Goal: Task Accomplishment & Management: Manage account settings

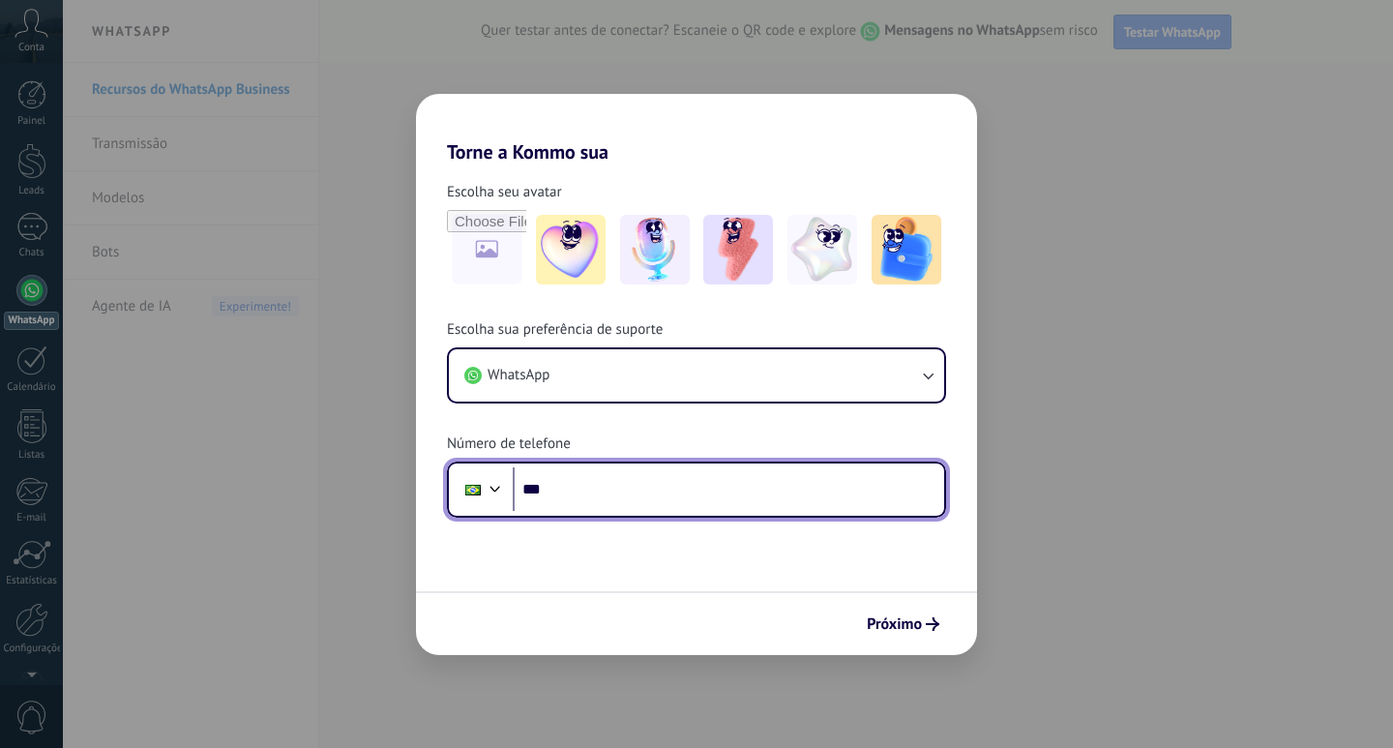
click at [579, 504] on input "***" at bounding box center [728, 489] width 431 height 45
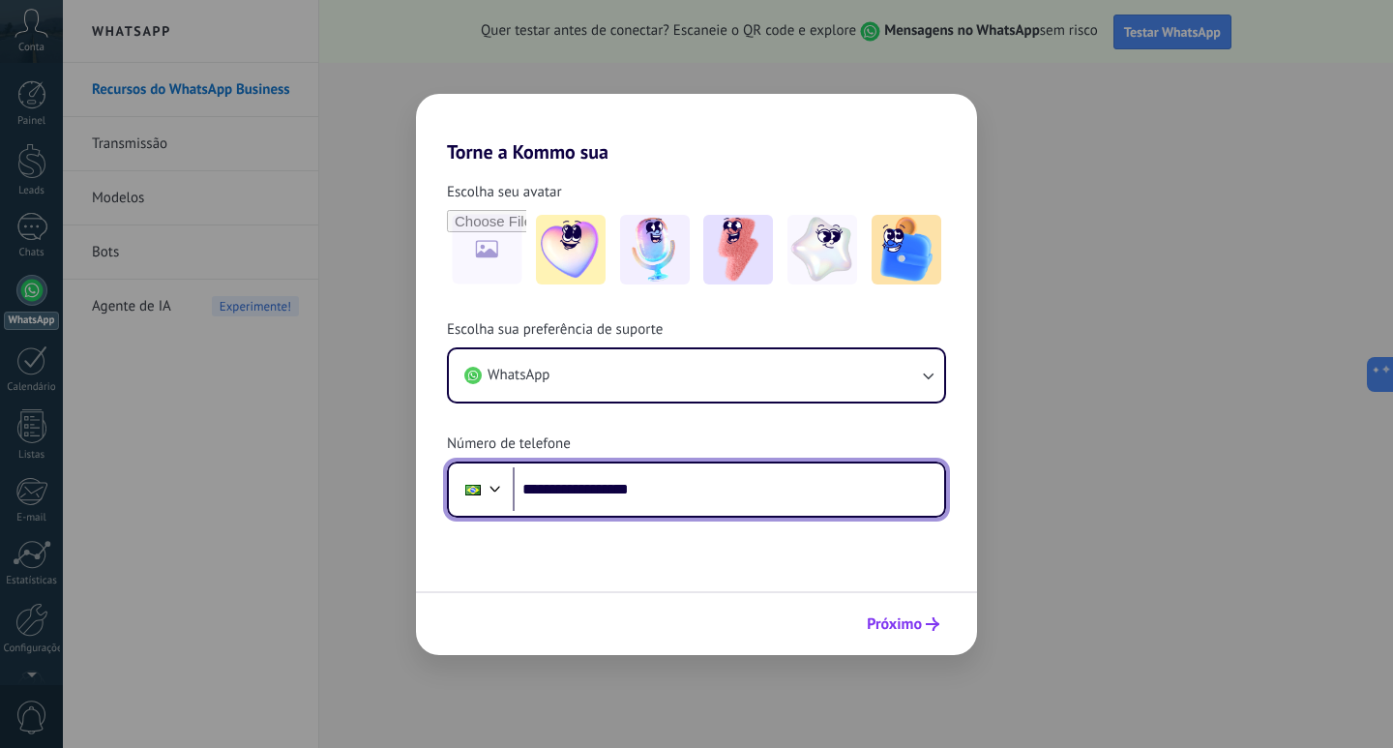
type input "**********"
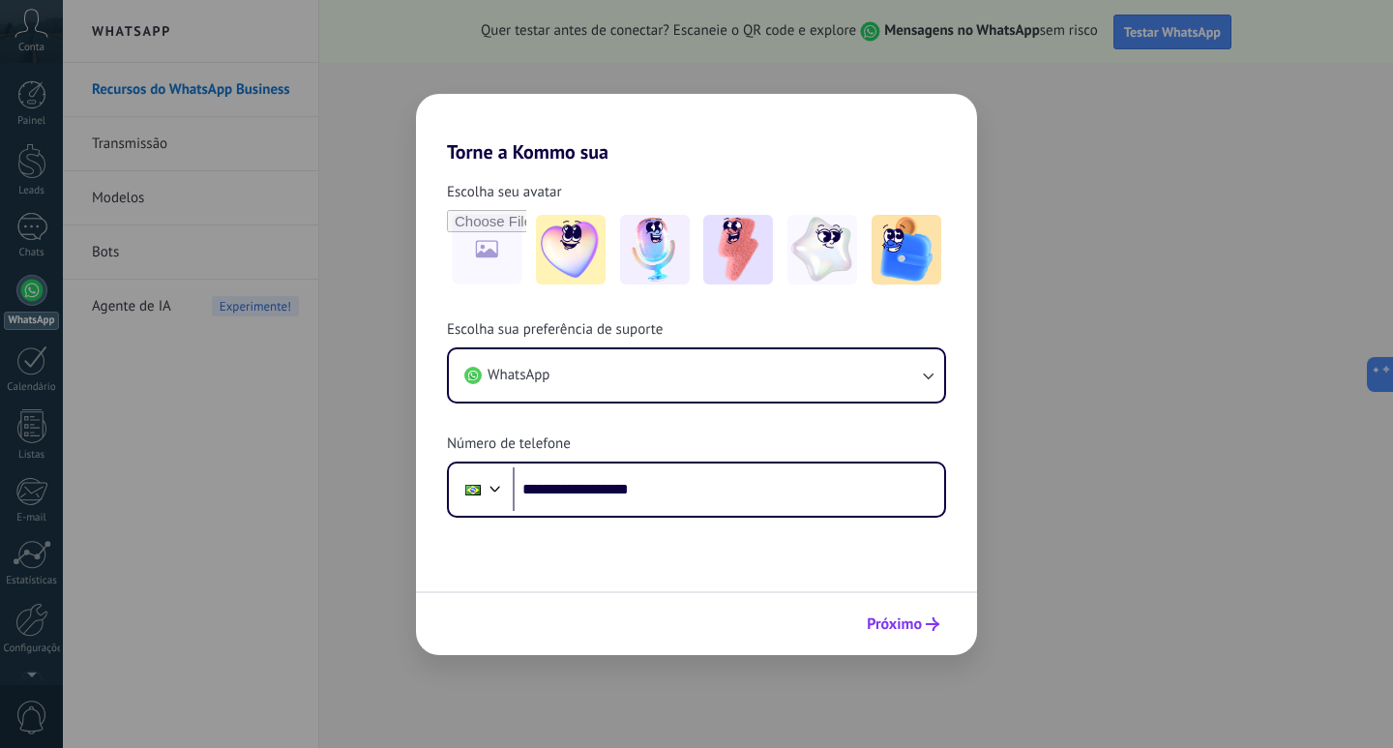
click at [916, 622] on span "Próximo" at bounding box center [894, 624] width 55 height 14
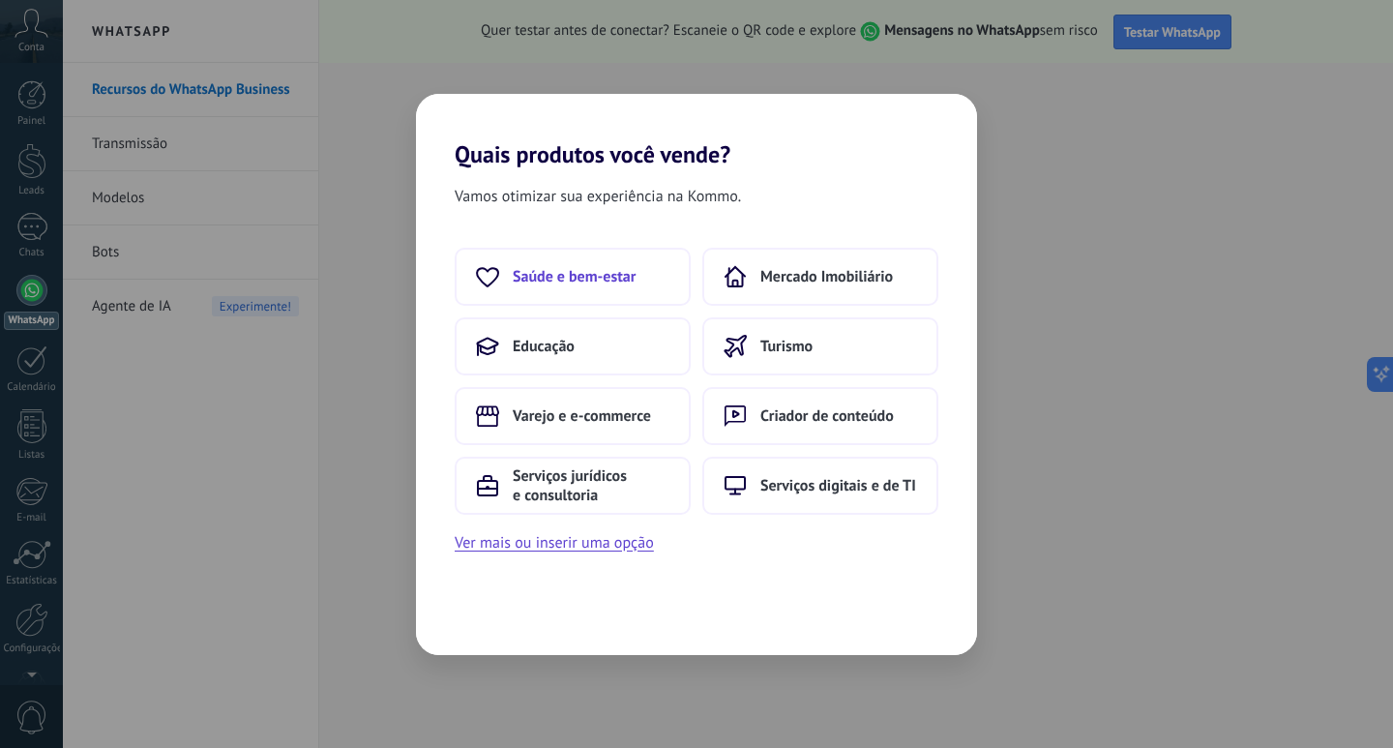
click at [638, 278] on button "Saúde e bem-estar" at bounding box center [573, 277] width 236 height 58
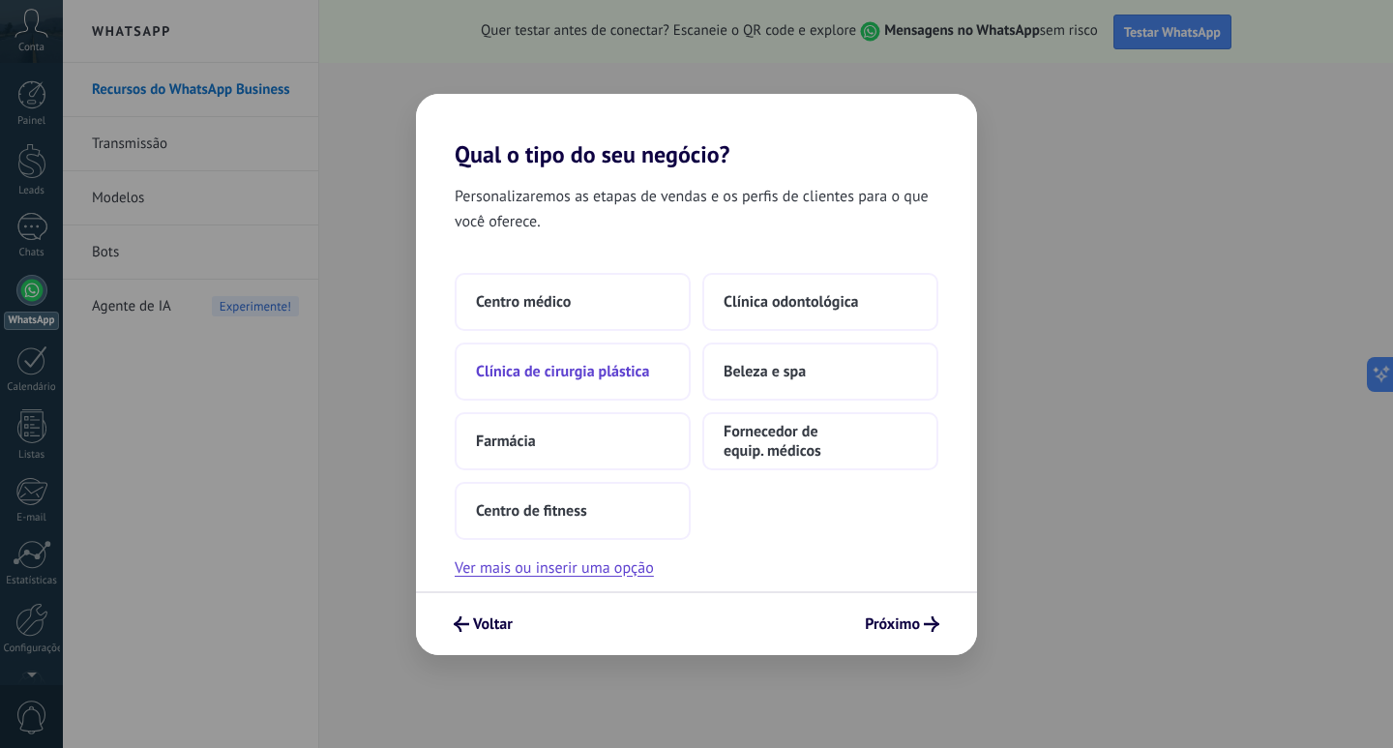
click at [610, 371] on span "Clínica de cirurgia plástica" at bounding box center [562, 371] width 173 height 19
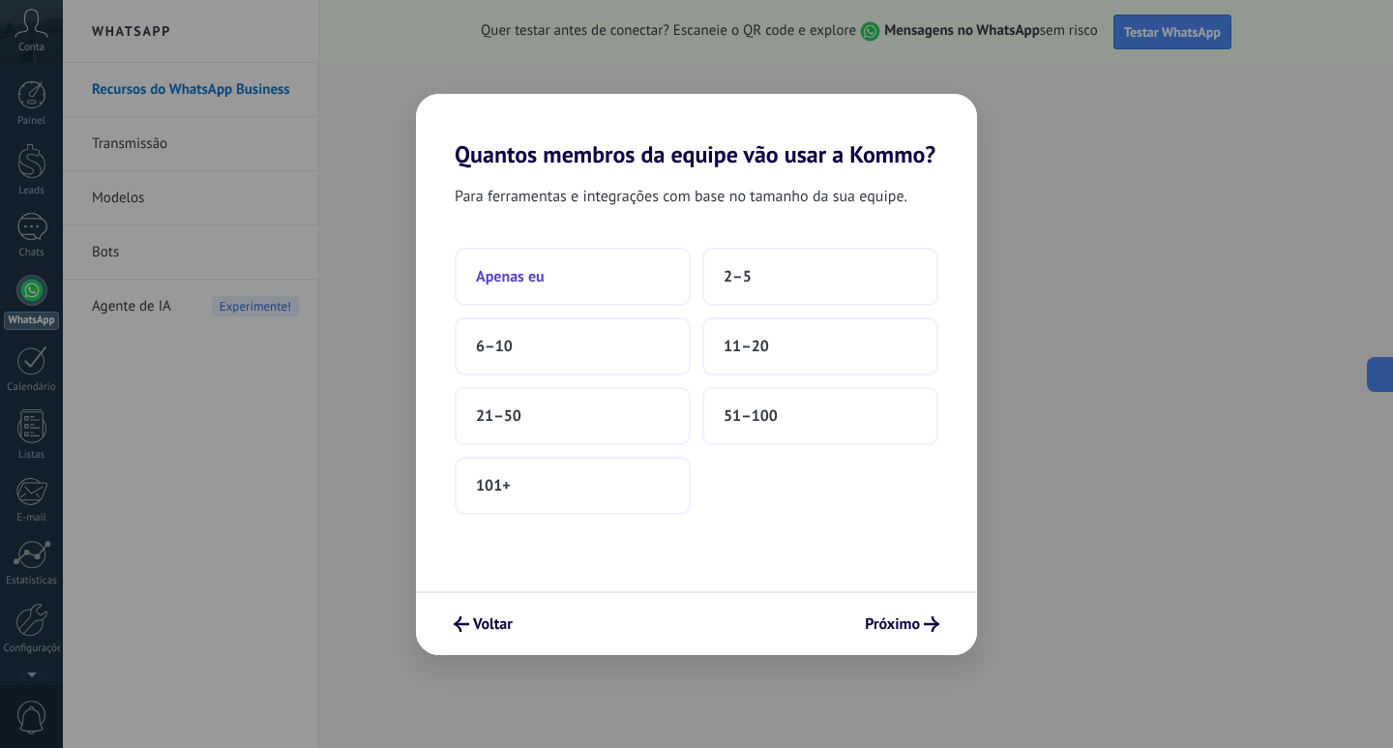
click at [647, 283] on button "Apenas eu" at bounding box center [573, 277] width 236 height 58
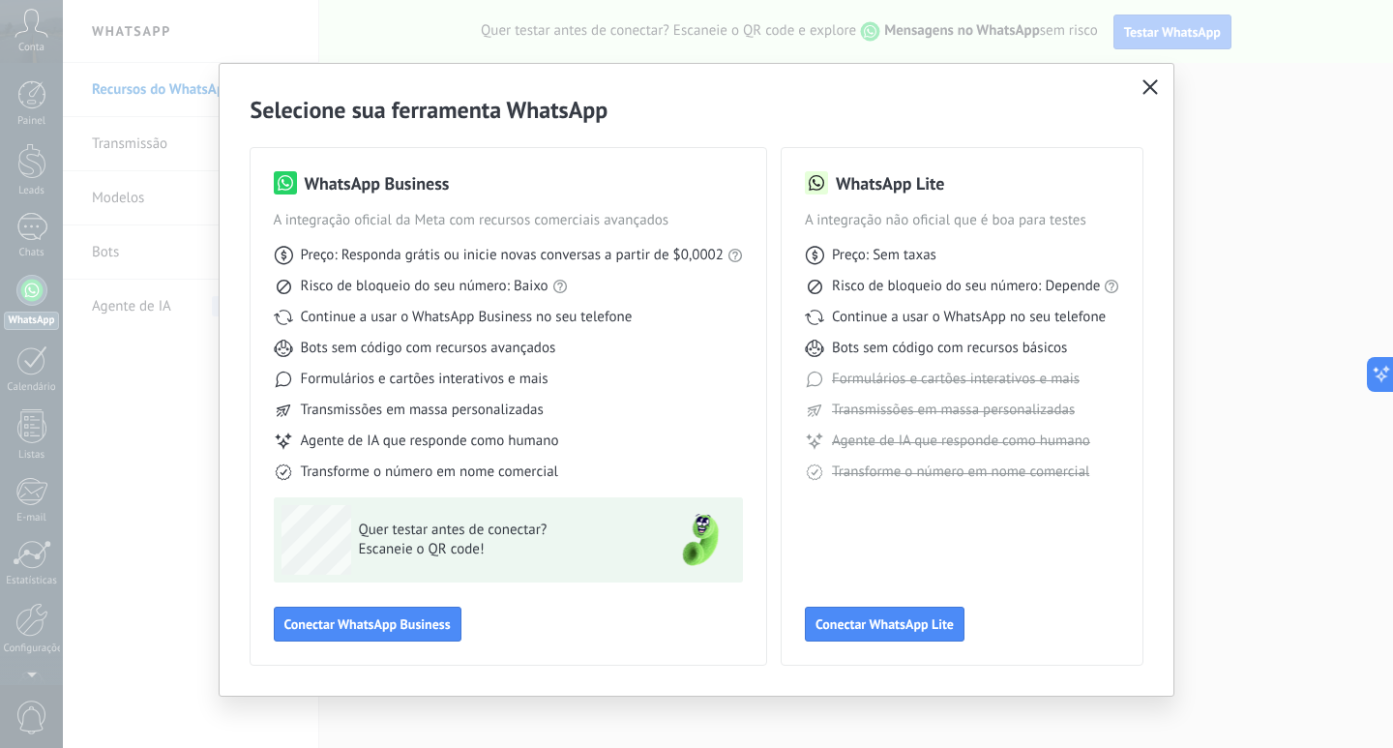
click at [1153, 86] on icon "button" at bounding box center [1150, 86] width 15 height 15
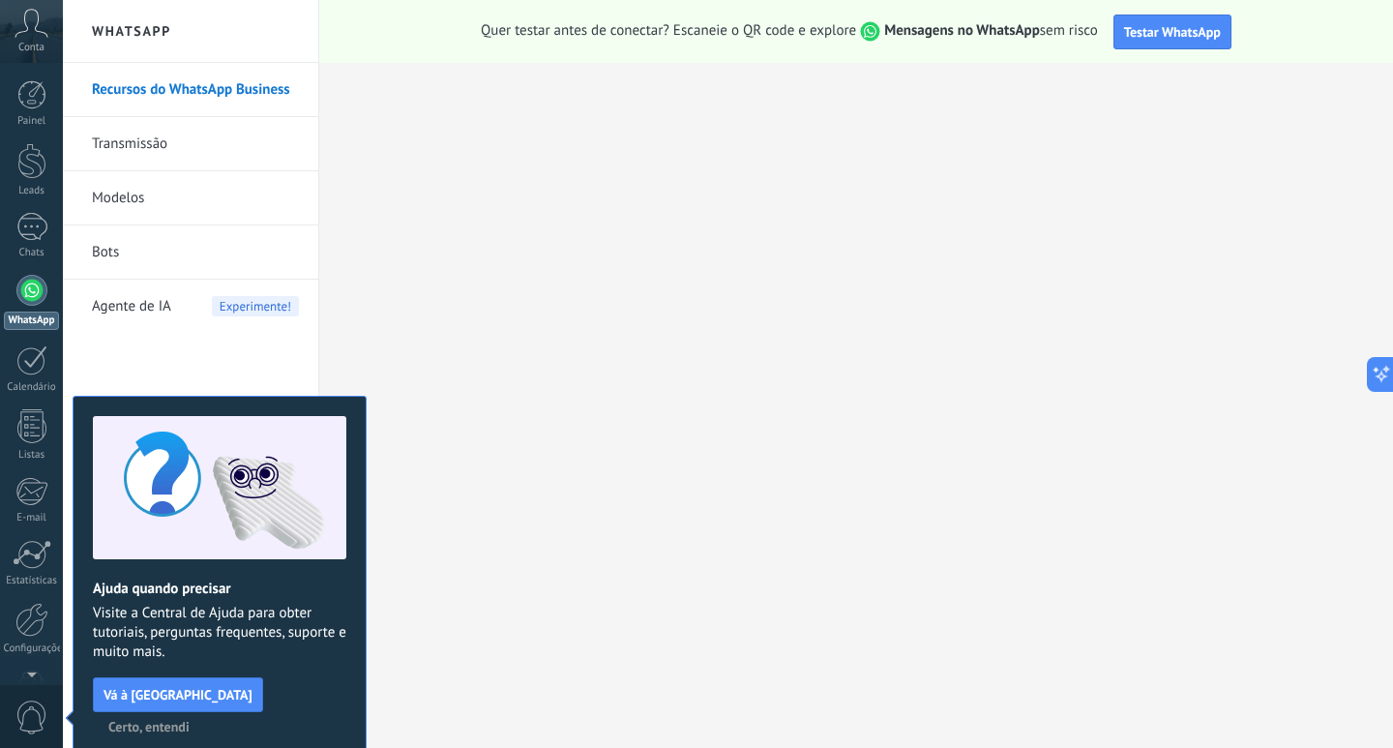
click at [190, 720] on span "Certo, entendi" at bounding box center [148, 727] width 81 height 14
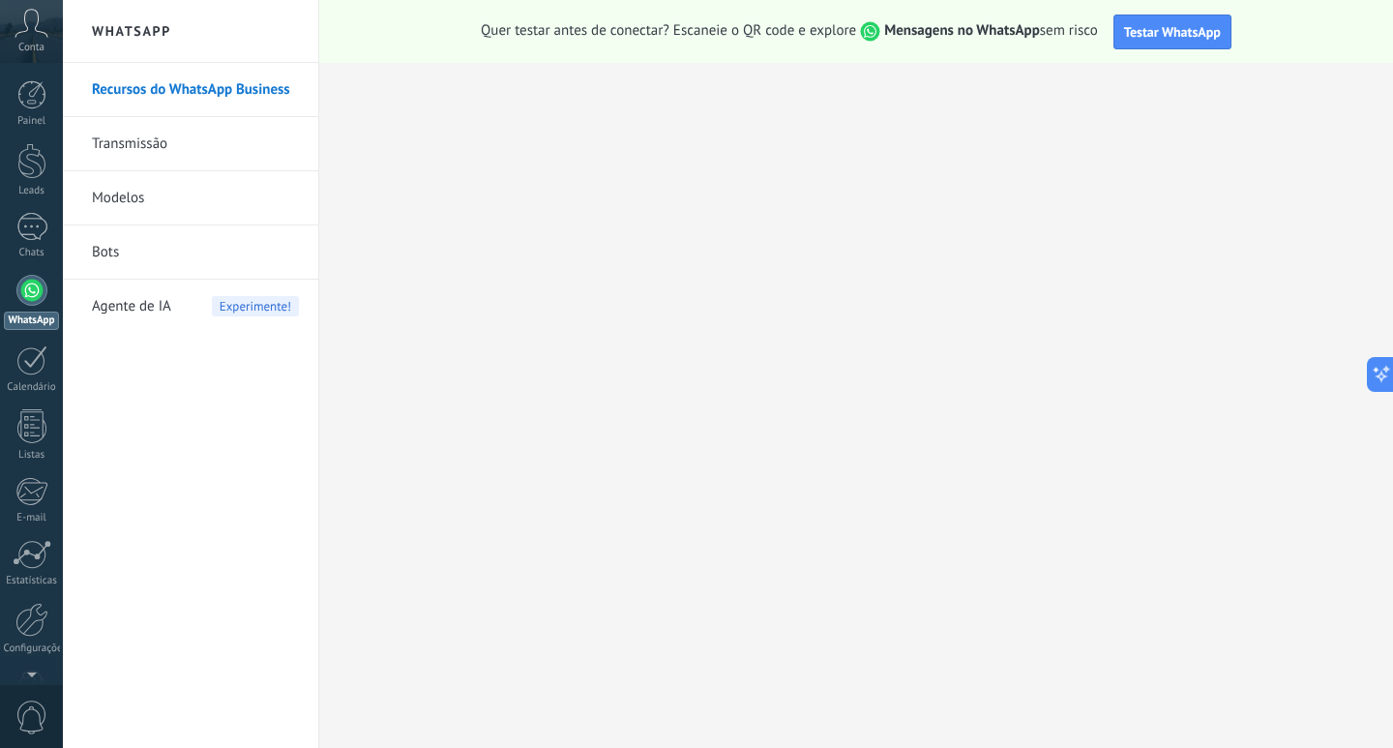
click at [36, 43] on span "Conta" at bounding box center [31, 48] width 26 height 13
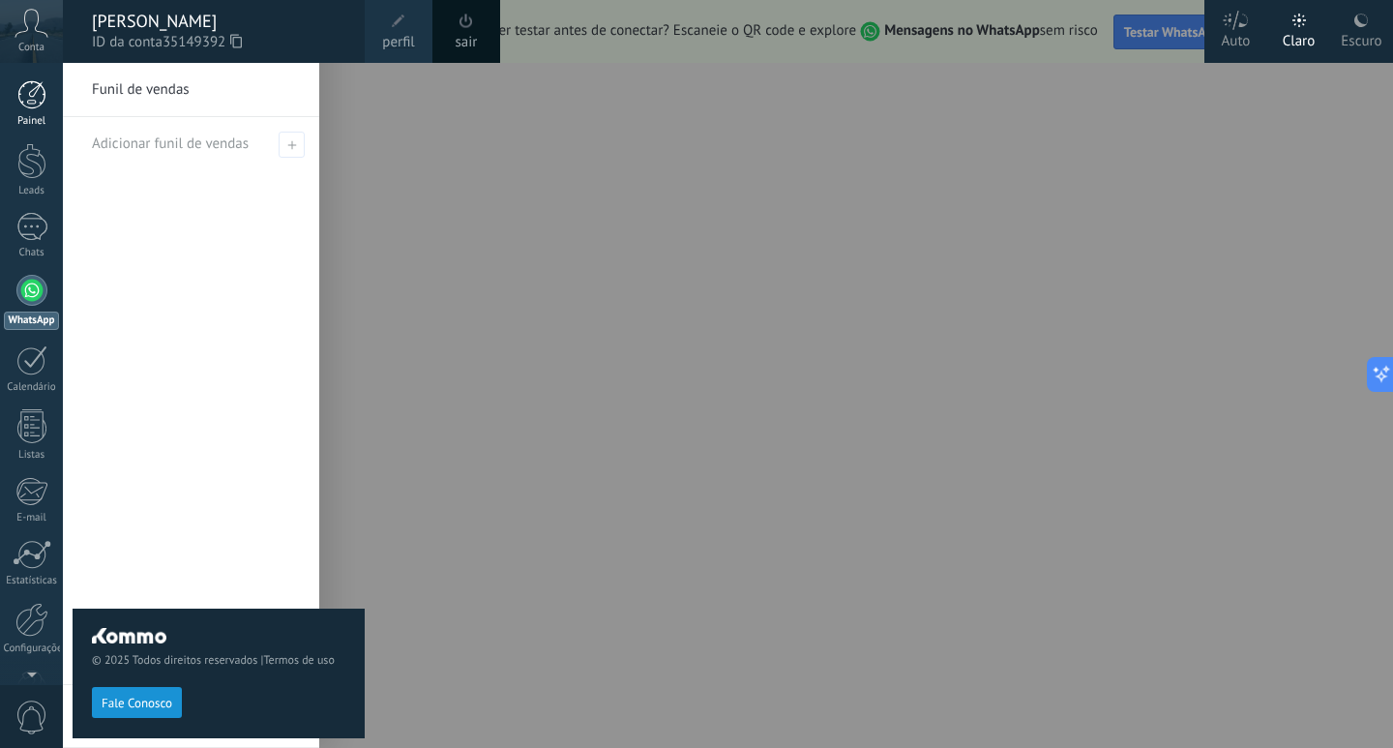
click at [25, 85] on div at bounding box center [31, 94] width 29 height 29
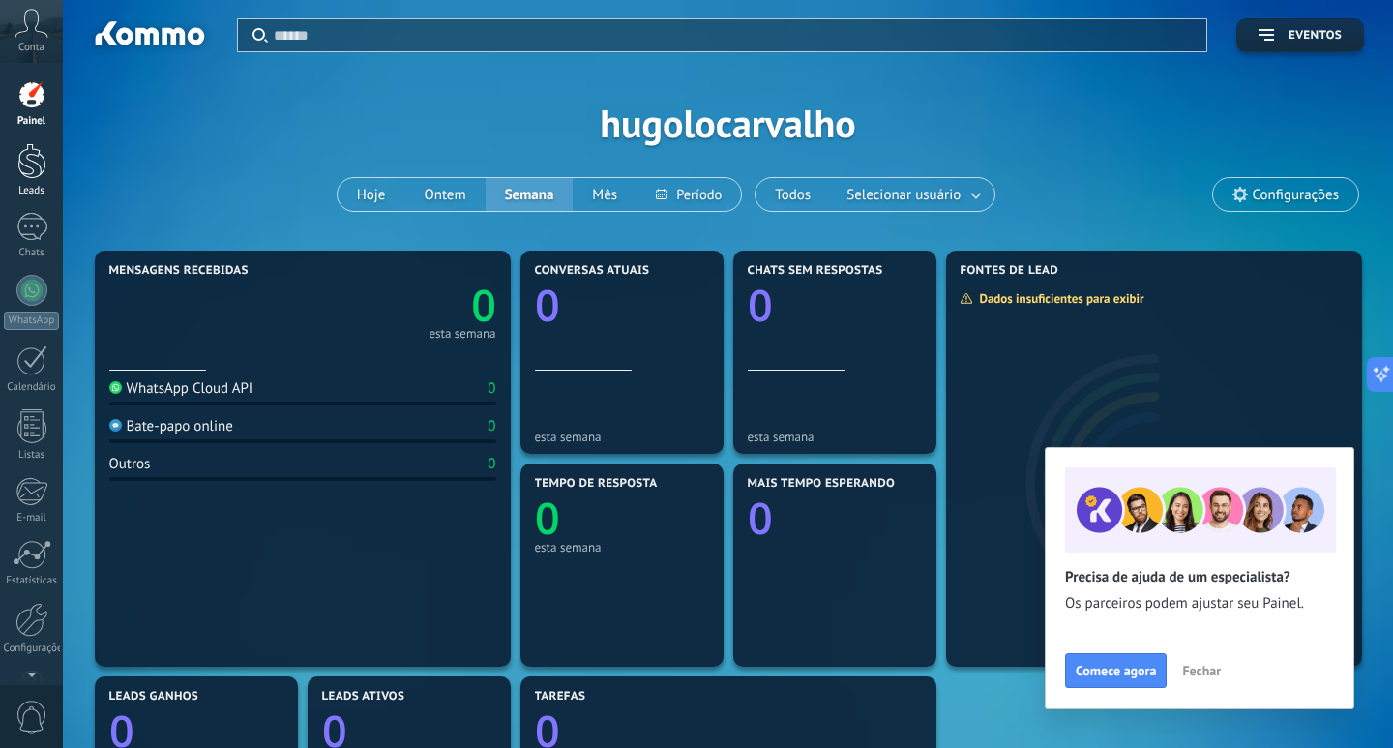
click at [38, 160] on div at bounding box center [31, 161] width 29 height 36
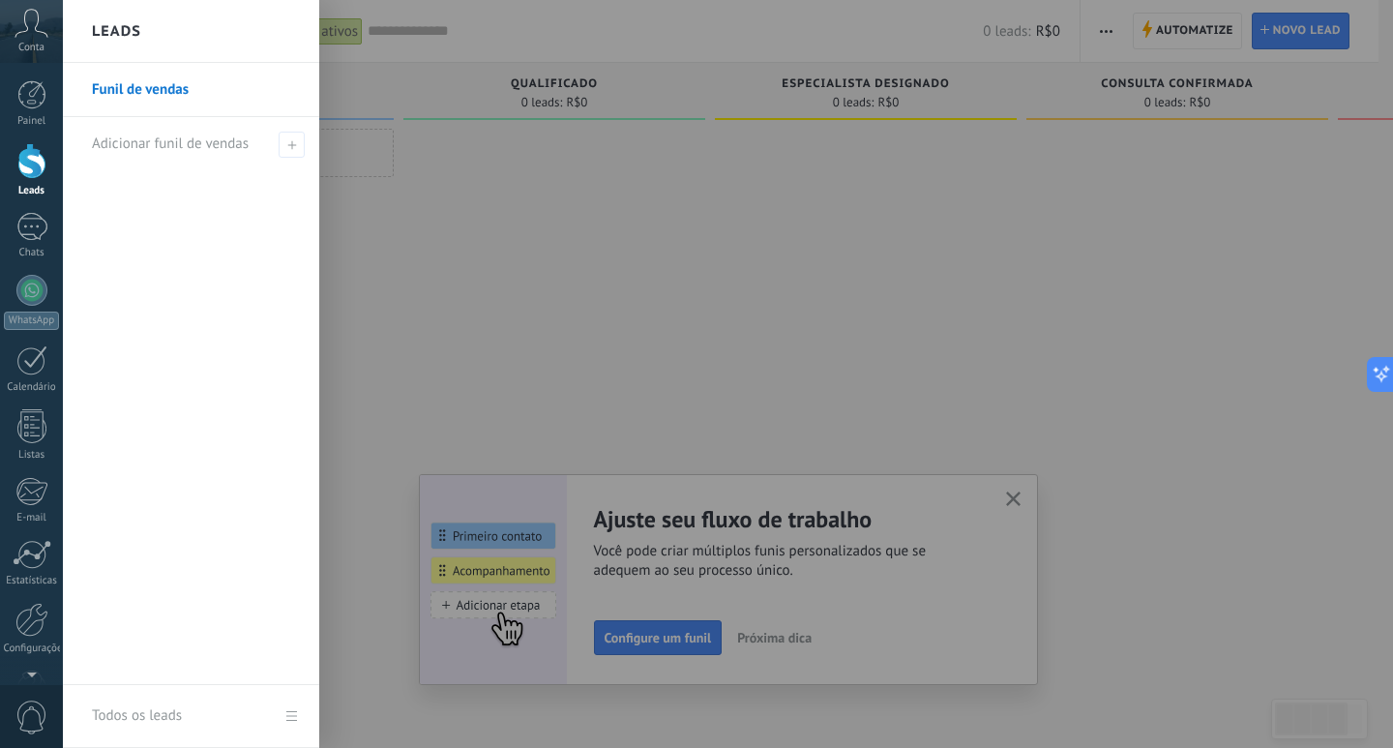
click at [194, 97] on link "Funil de vendas" at bounding box center [196, 90] width 208 height 54
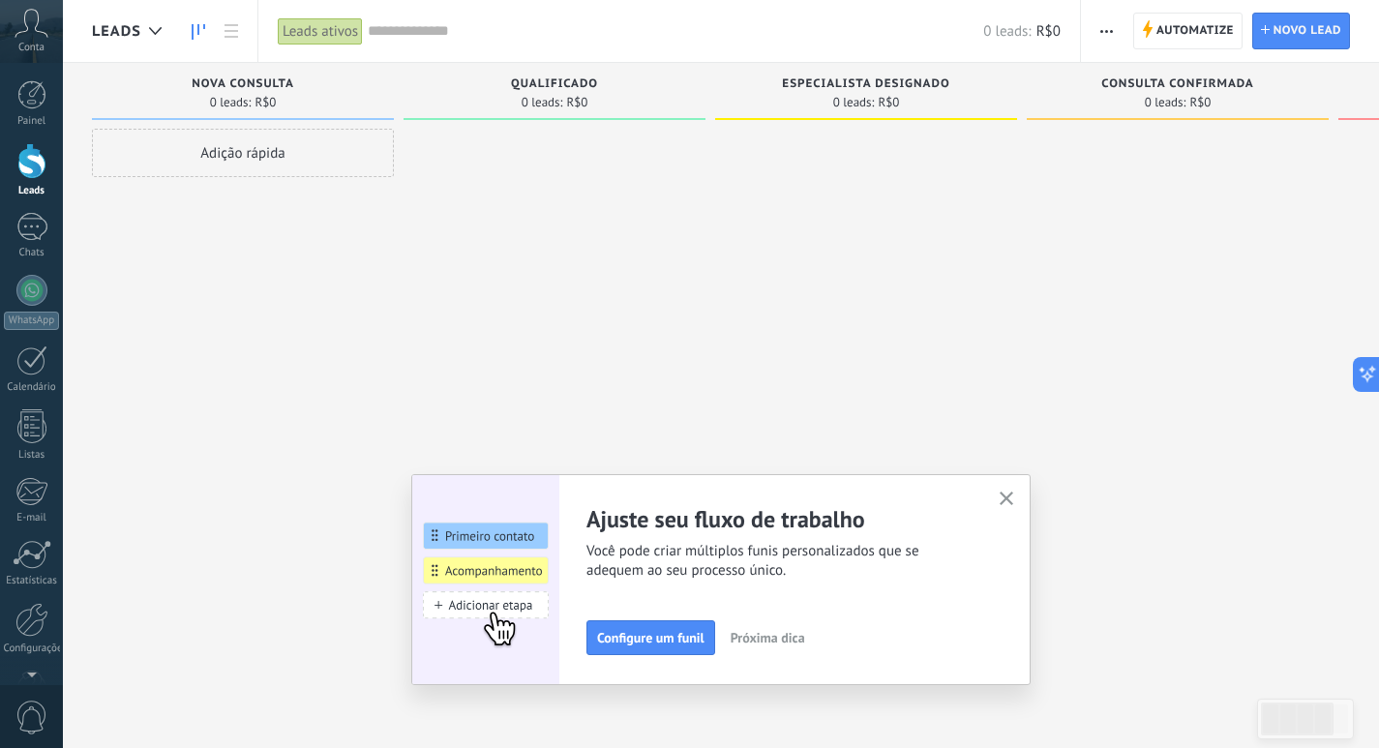
click at [1013, 490] on button "button" at bounding box center [1007, 500] width 24 height 26
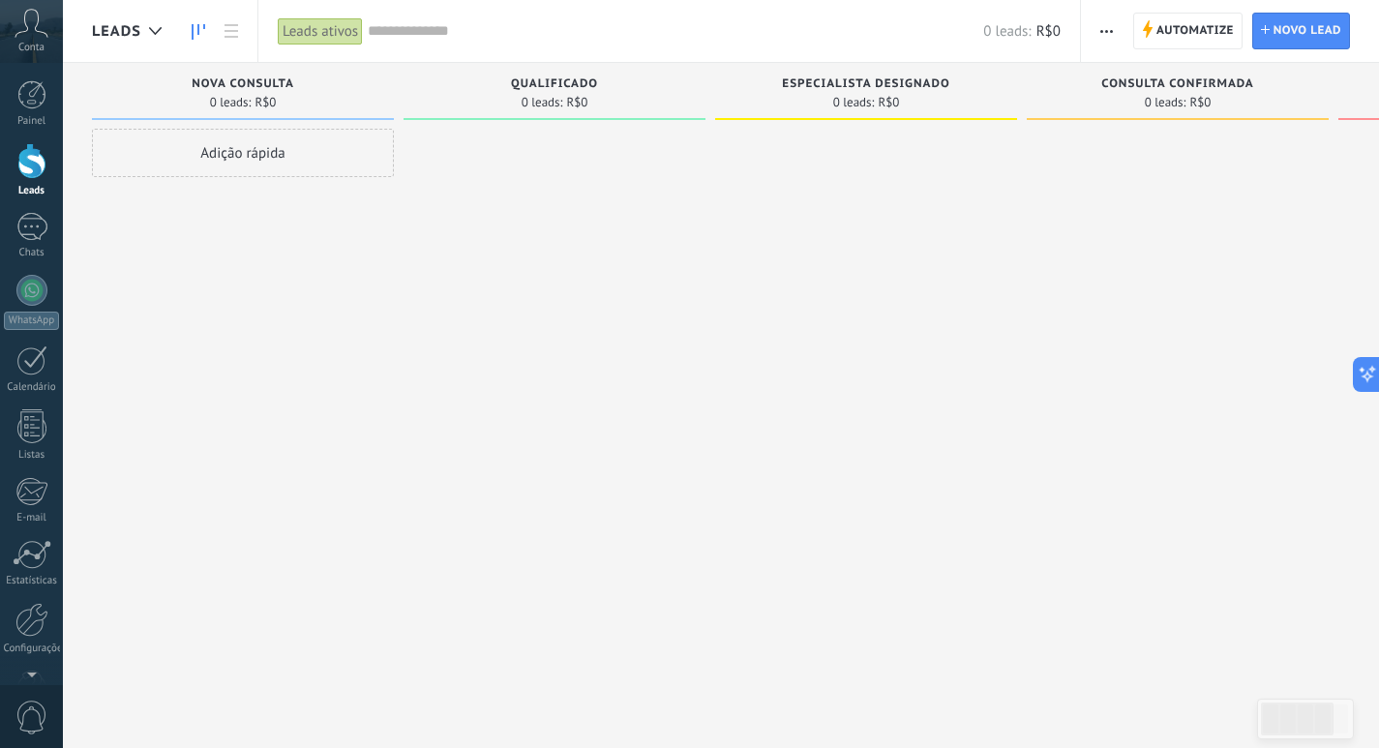
click at [312, 23] on div "Leads ativos" at bounding box center [320, 31] width 85 height 28
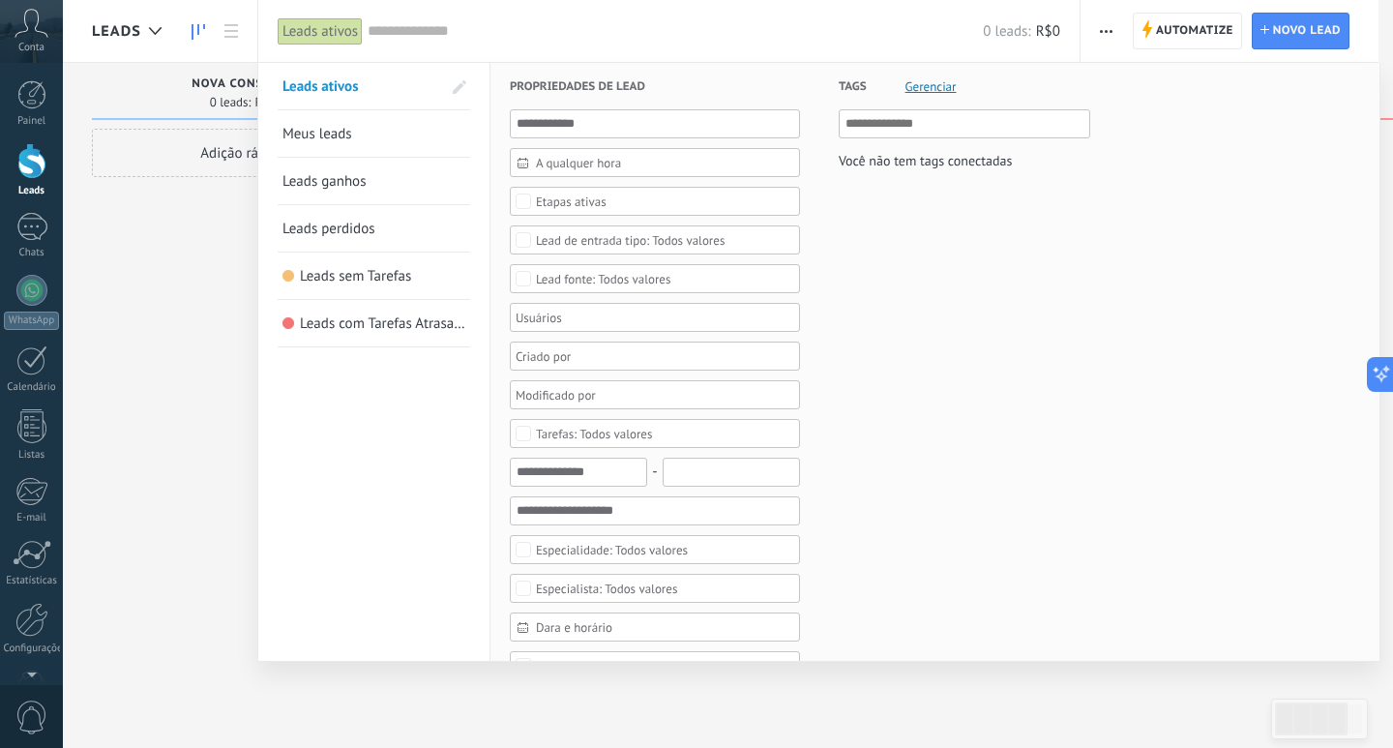
click at [312, 23] on div "Leads ativos" at bounding box center [320, 31] width 85 height 28
click at [18, 364] on div at bounding box center [31, 360] width 31 height 30
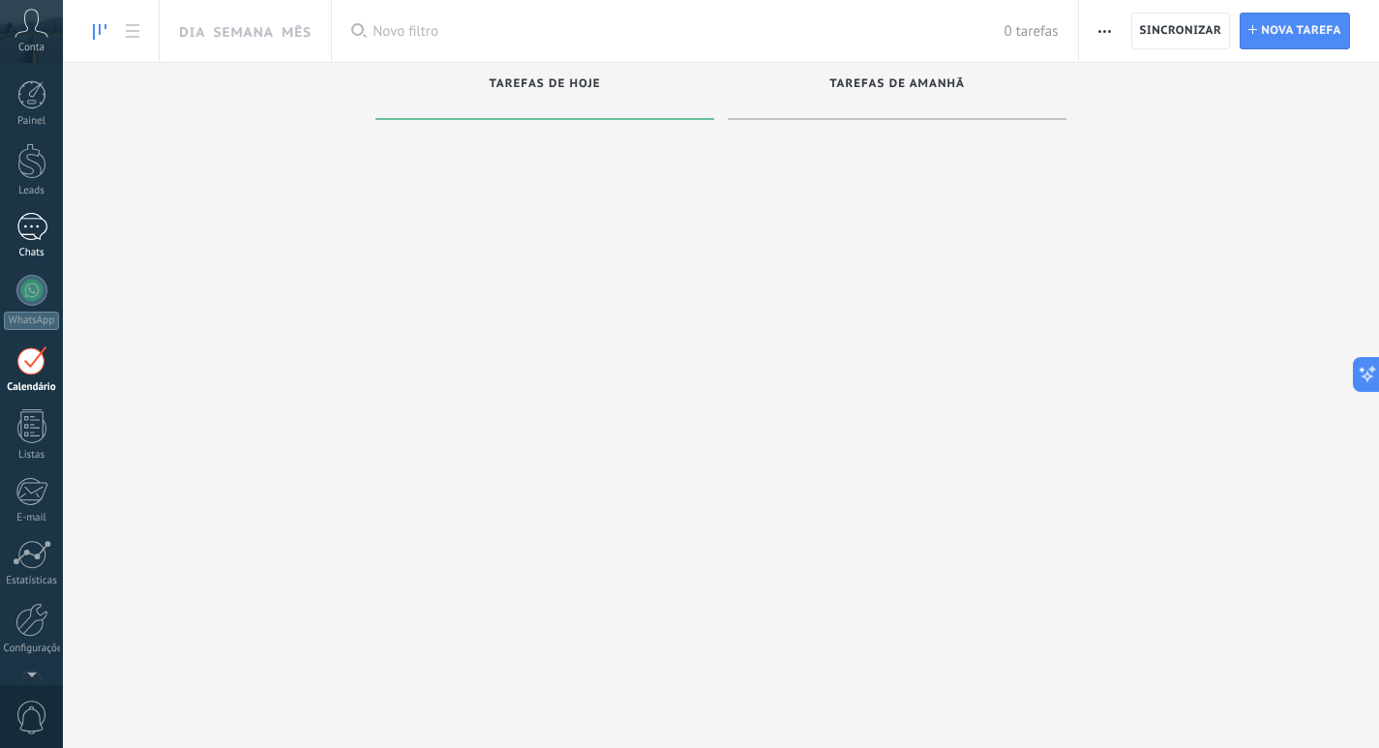
click at [42, 230] on div at bounding box center [31, 227] width 31 height 28
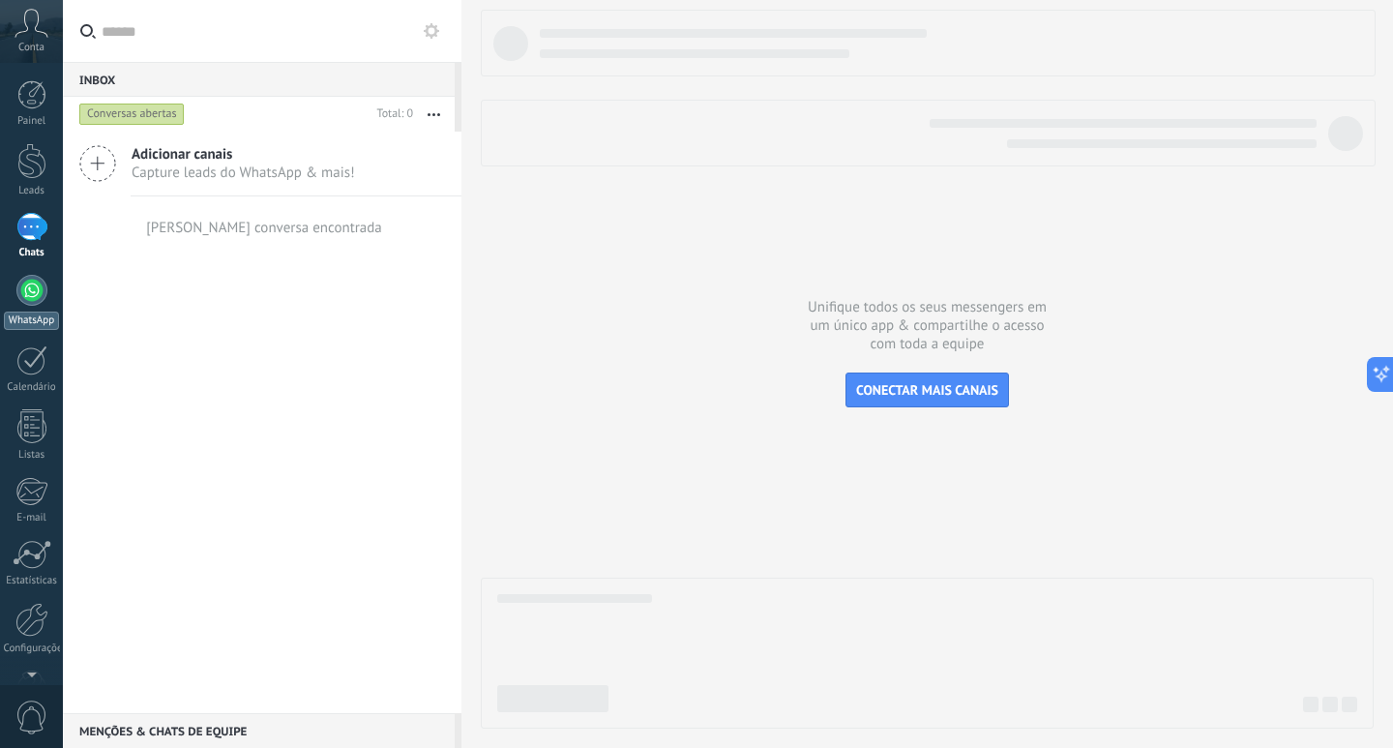
click at [42, 294] on div at bounding box center [31, 290] width 31 height 31
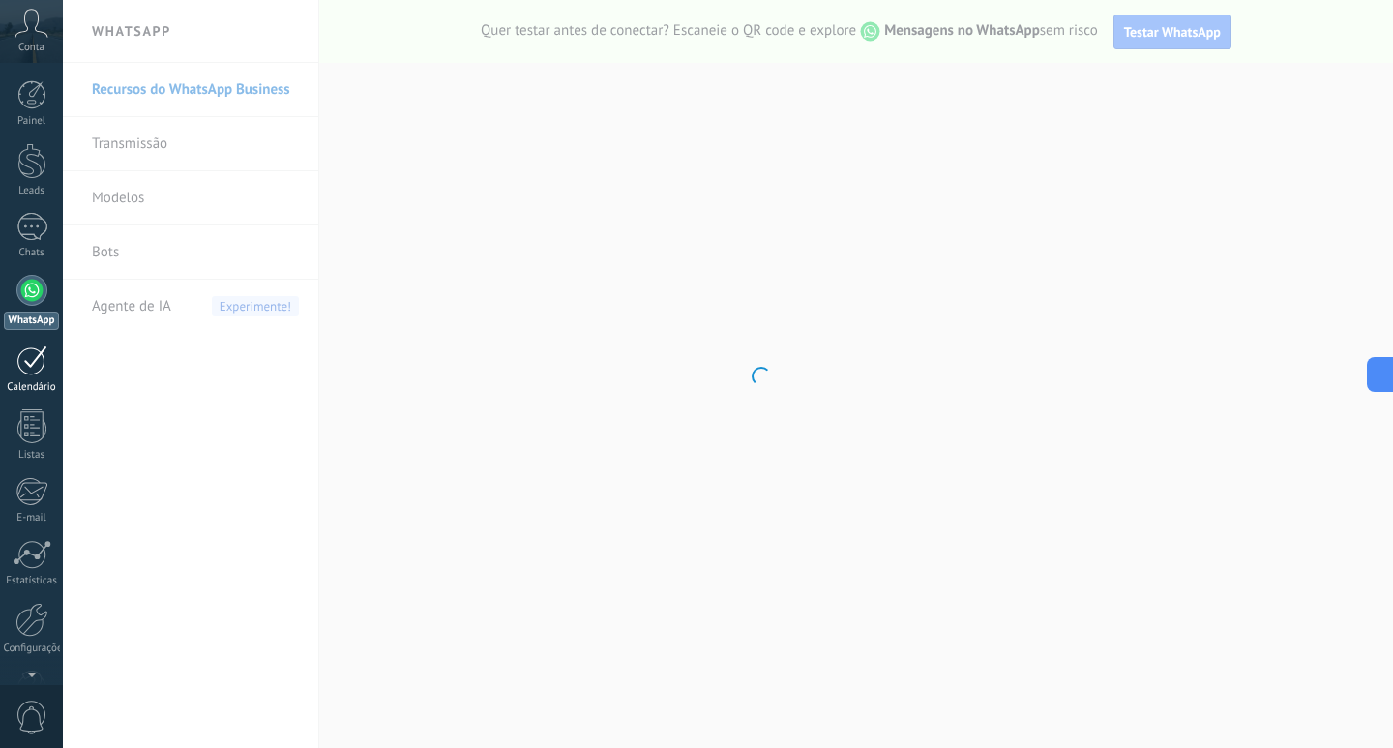
click at [20, 364] on div at bounding box center [31, 360] width 31 height 30
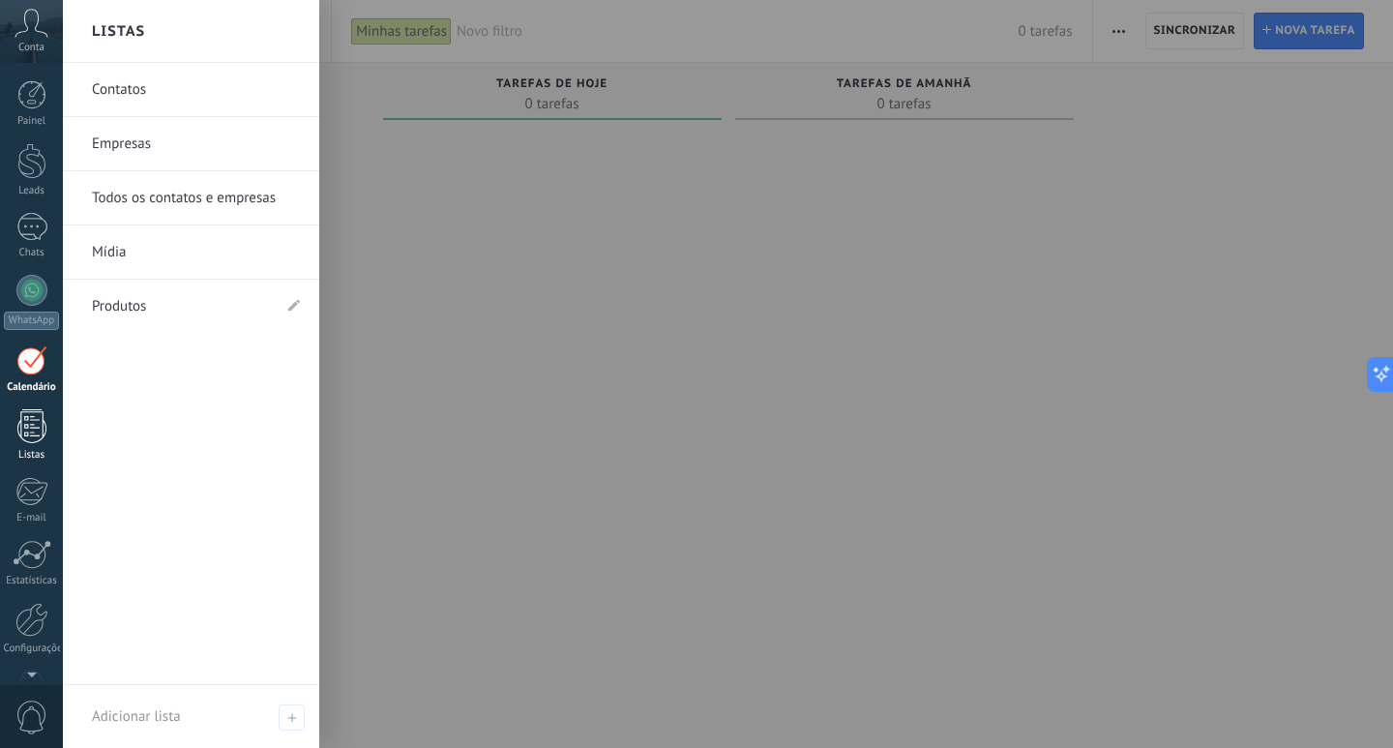
click at [41, 412] on div at bounding box center [31, 426] width 29 height 34
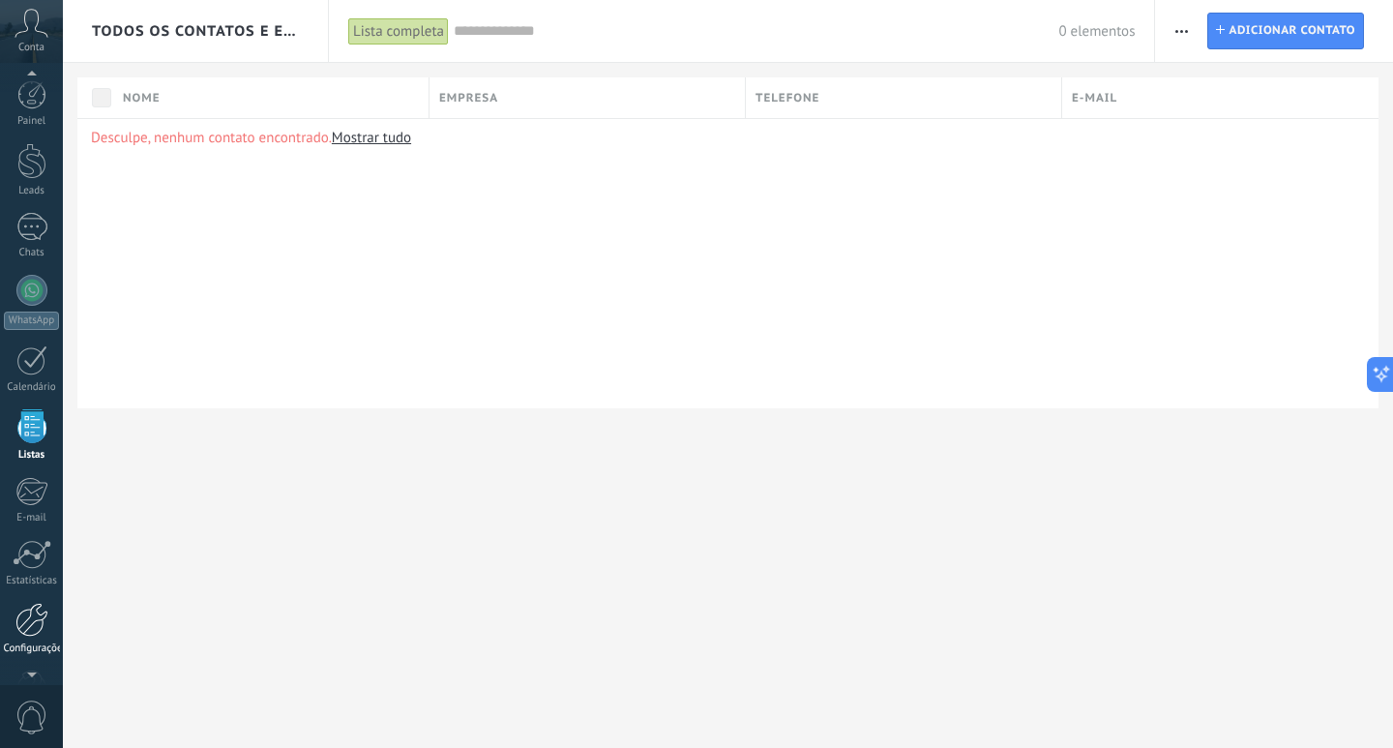
click at [14, 628] on link "Configurações" at bounding box center [31, 629] width 63 height 52
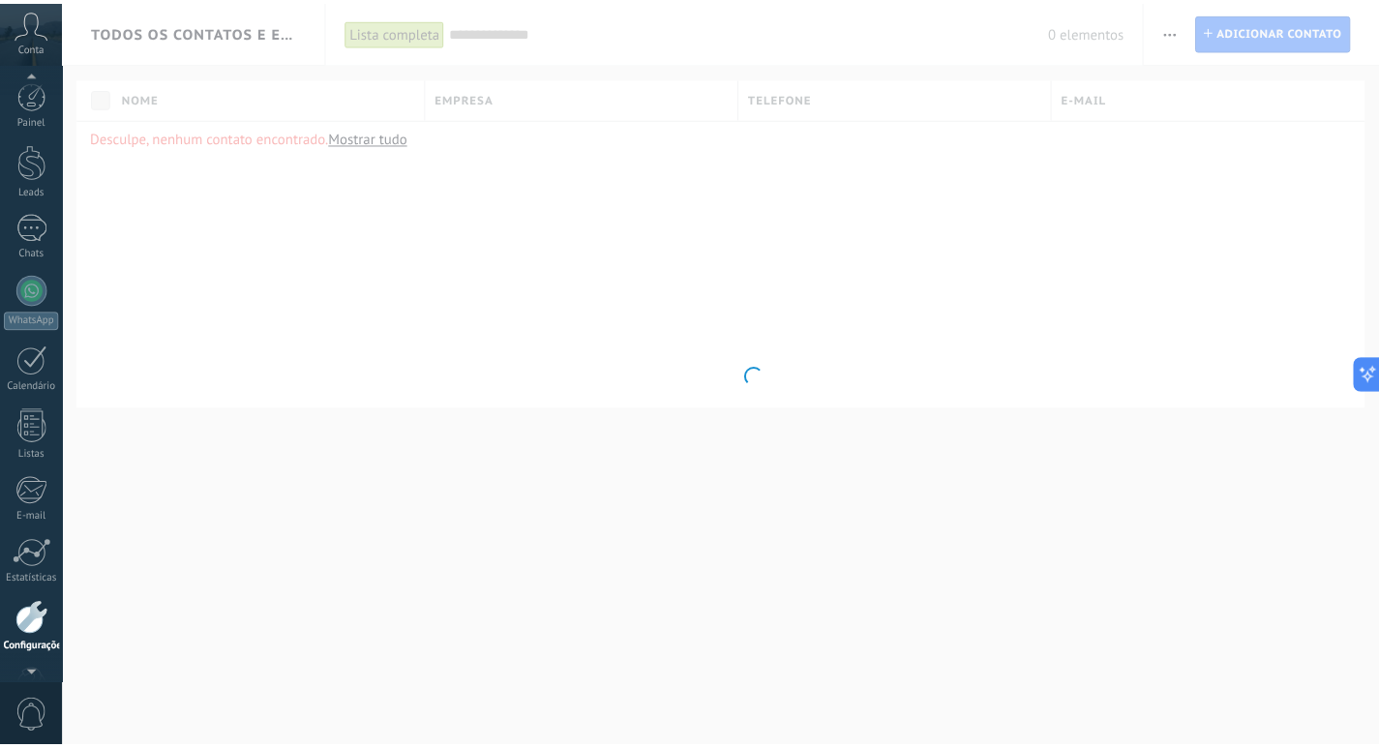
scroll to position [57, 0]
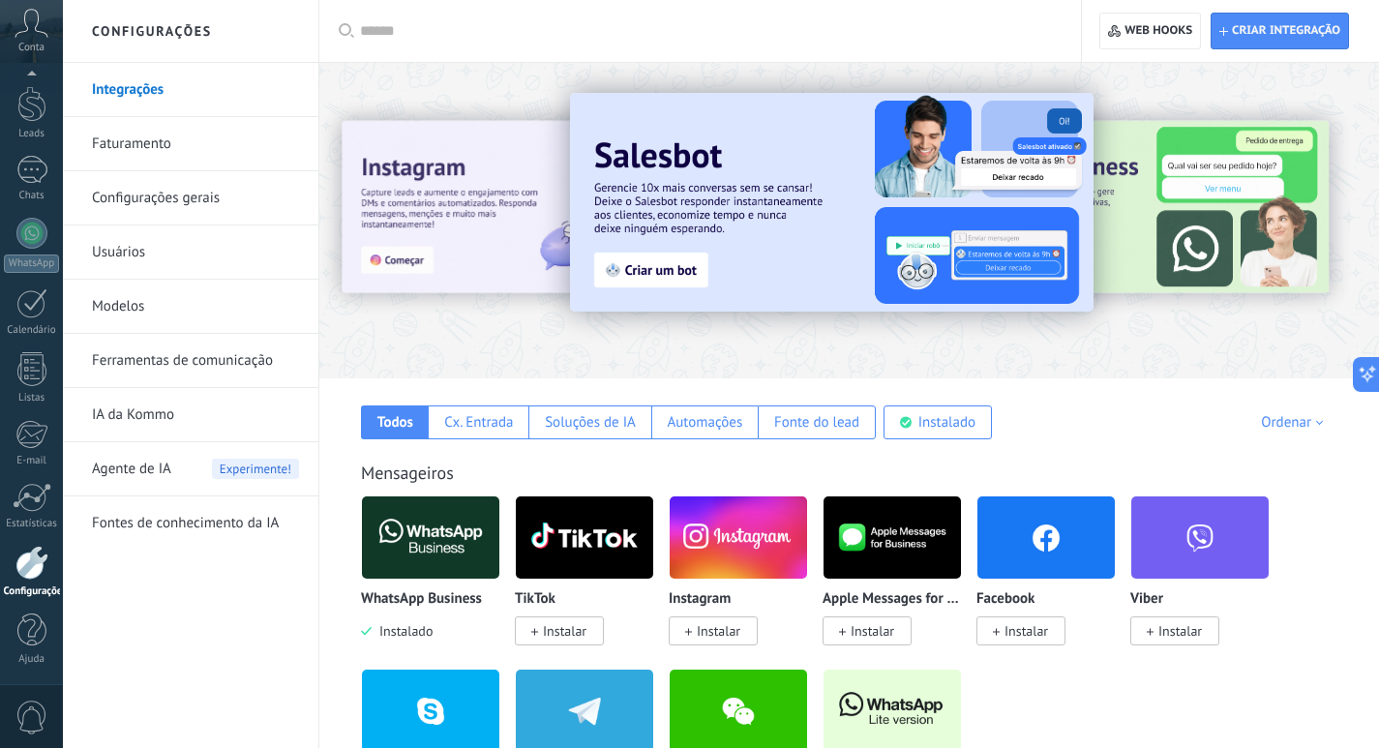
click at [485, 213] on div at bounding box center [375, 220] width 424 height 174
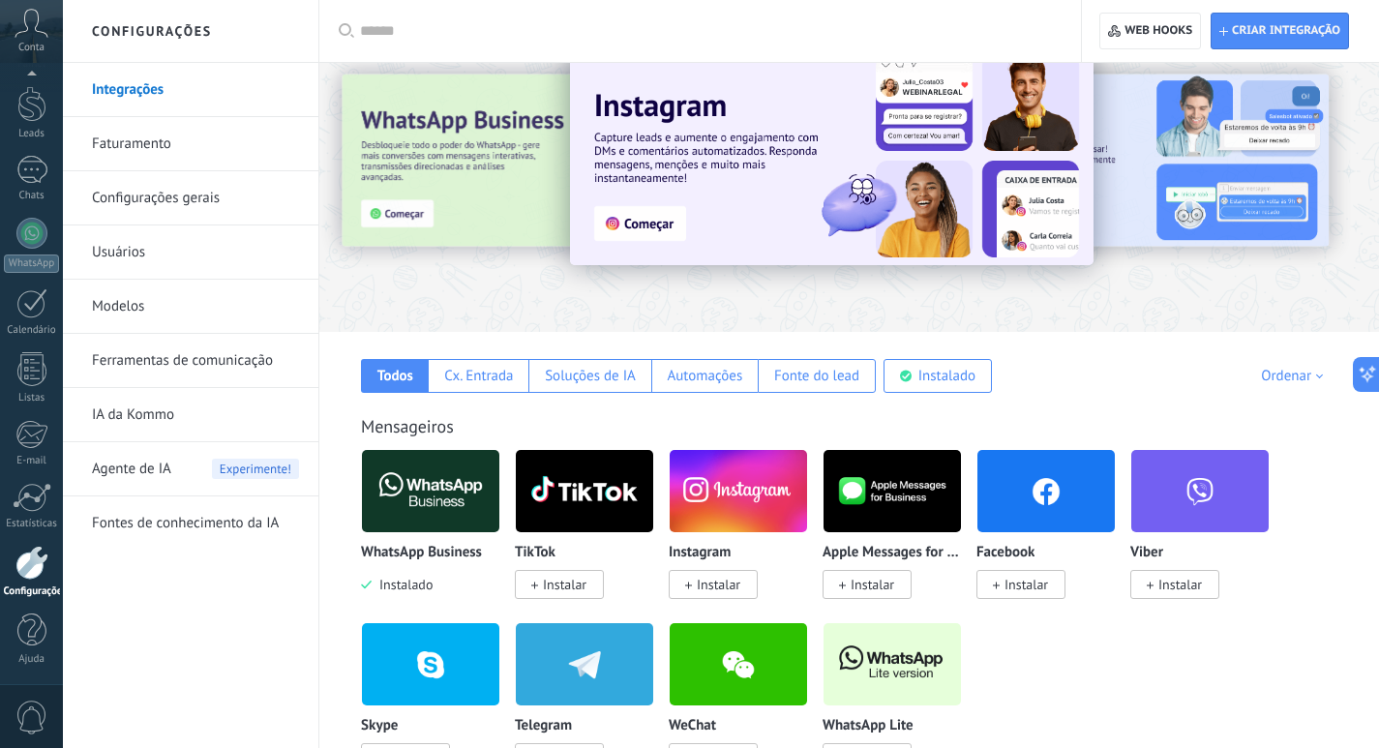
scroll to position [0, 0]
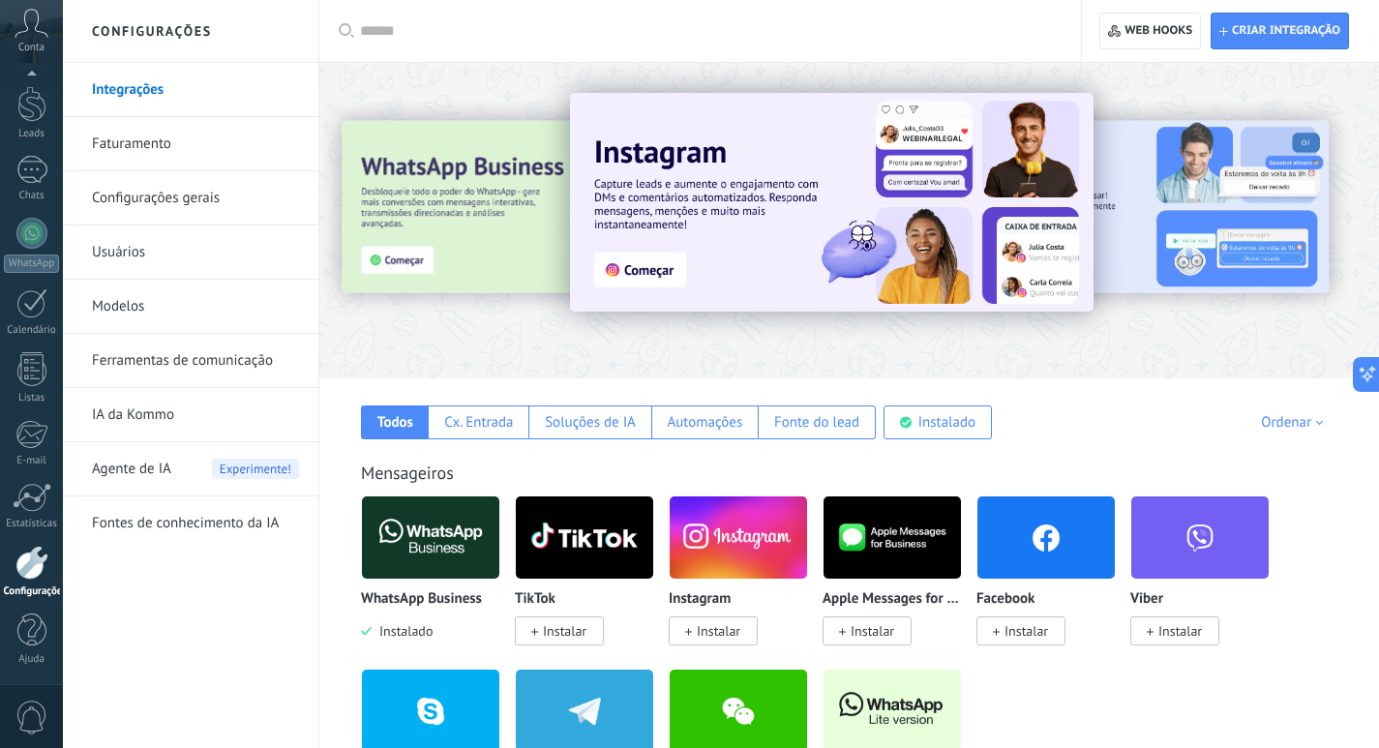
click at [165, 367] on link "Ferramentas de comunicação" at bounding box center [195, 361] width 207 height 54
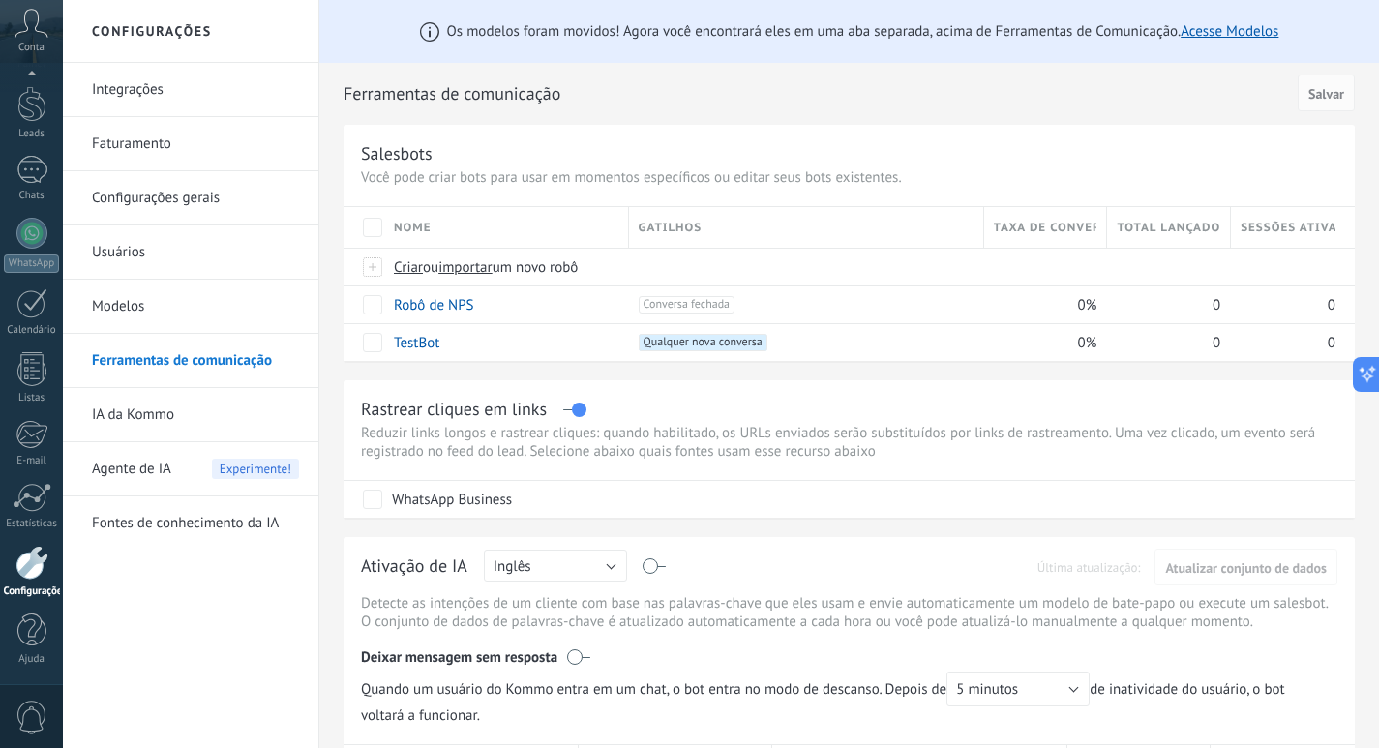
click at [164, 298] on link "Modelos" at bounding box center [195, 307] width 207 height 54
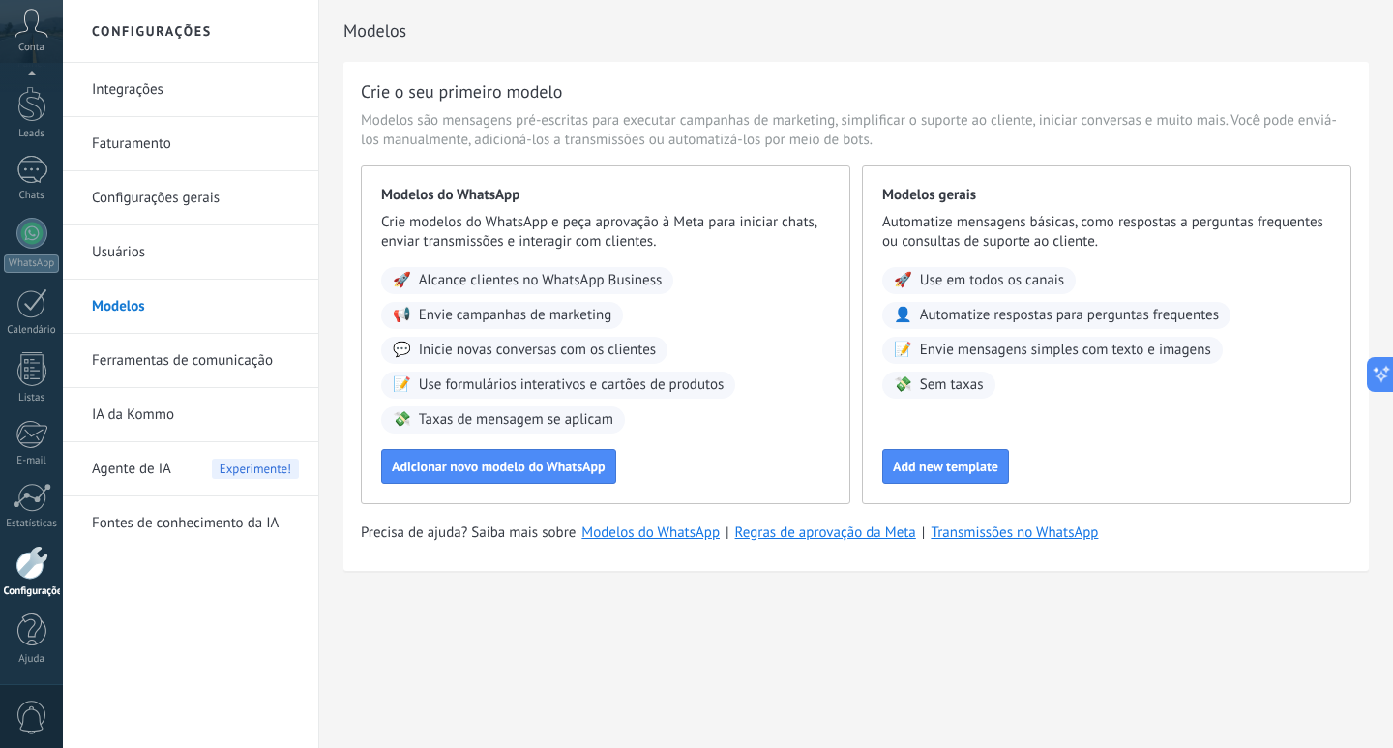
click at [162, 261] on link "Usuários" at bounding box center [195, 252] width 207 height 54
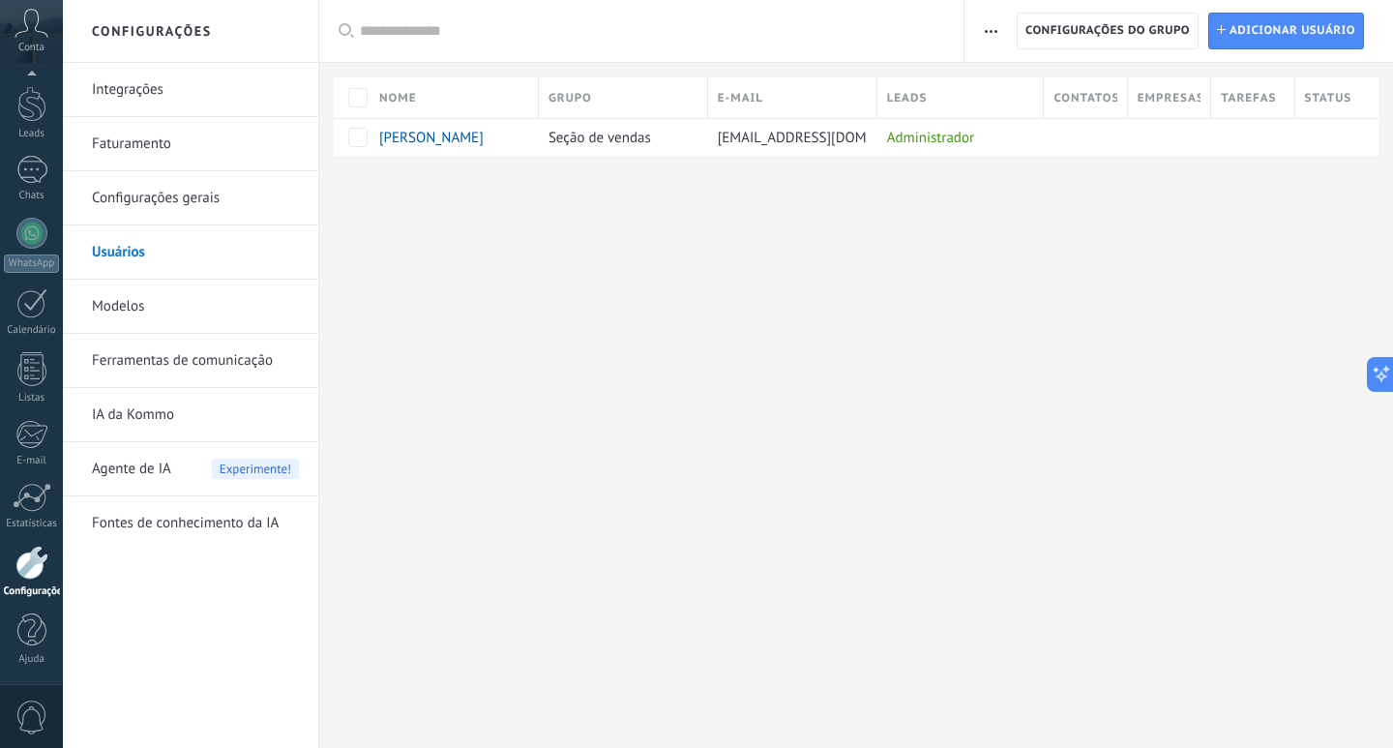
click at [146, 419] on link "IA da Kommo" at bounding box center [195, 415] width 207 height 54
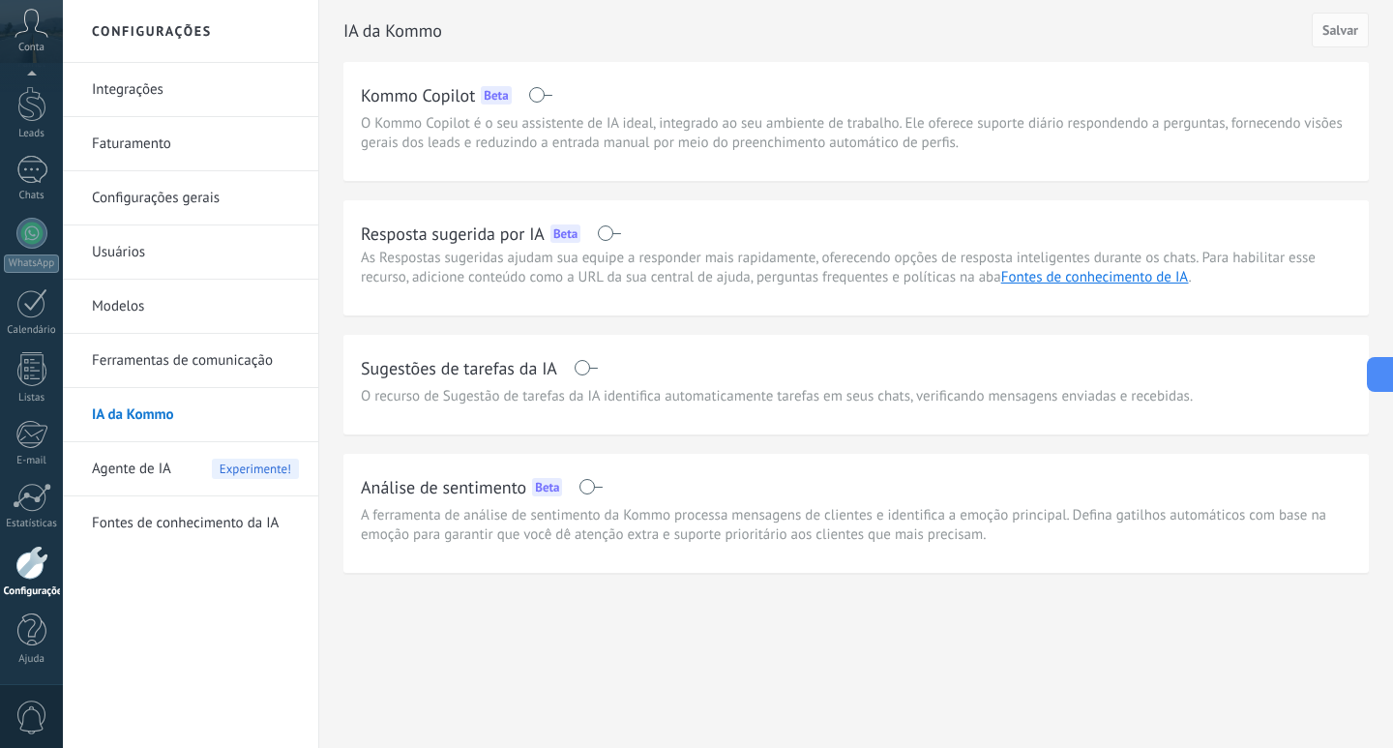
click at [140, 92] on link "Integrações" at bounding box center [195, 90] width 207 height 54
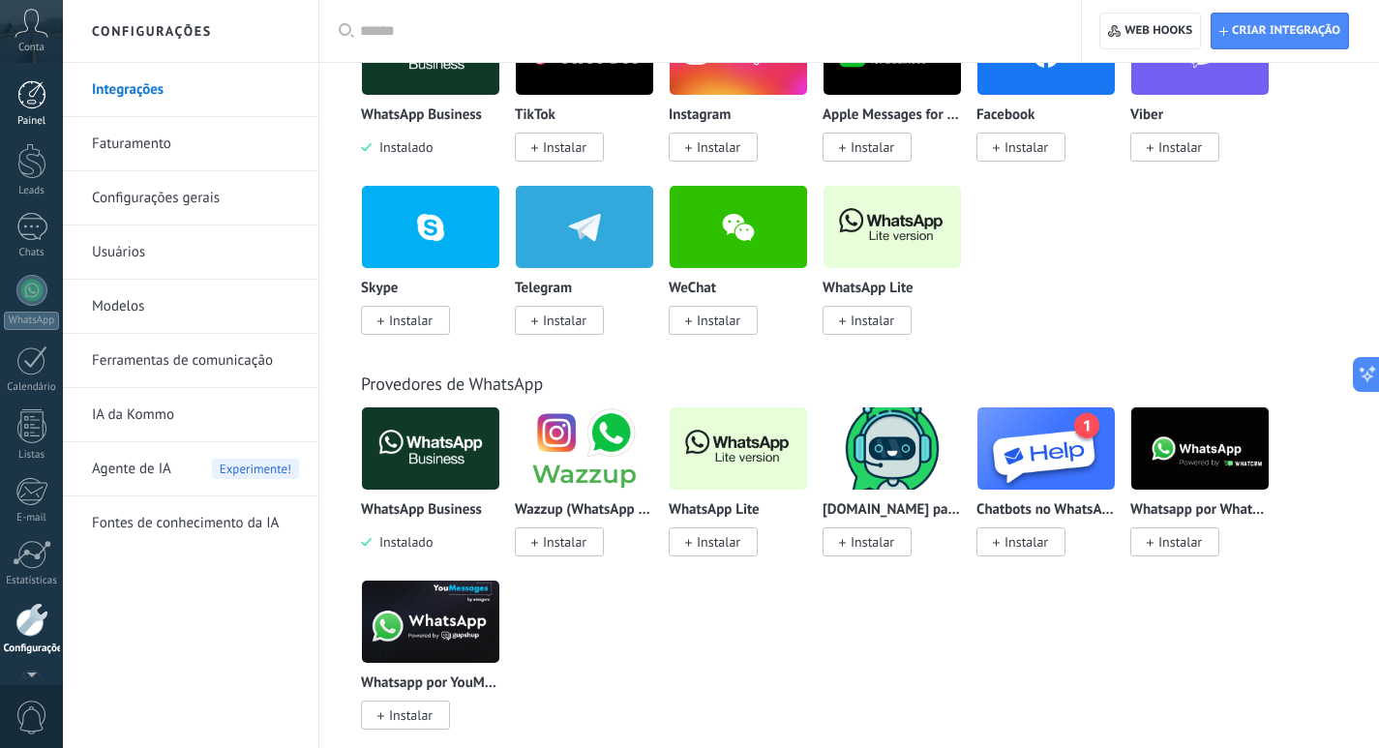
click at [40, 93] on div at bounding box center [31, 94] width 29 height 29
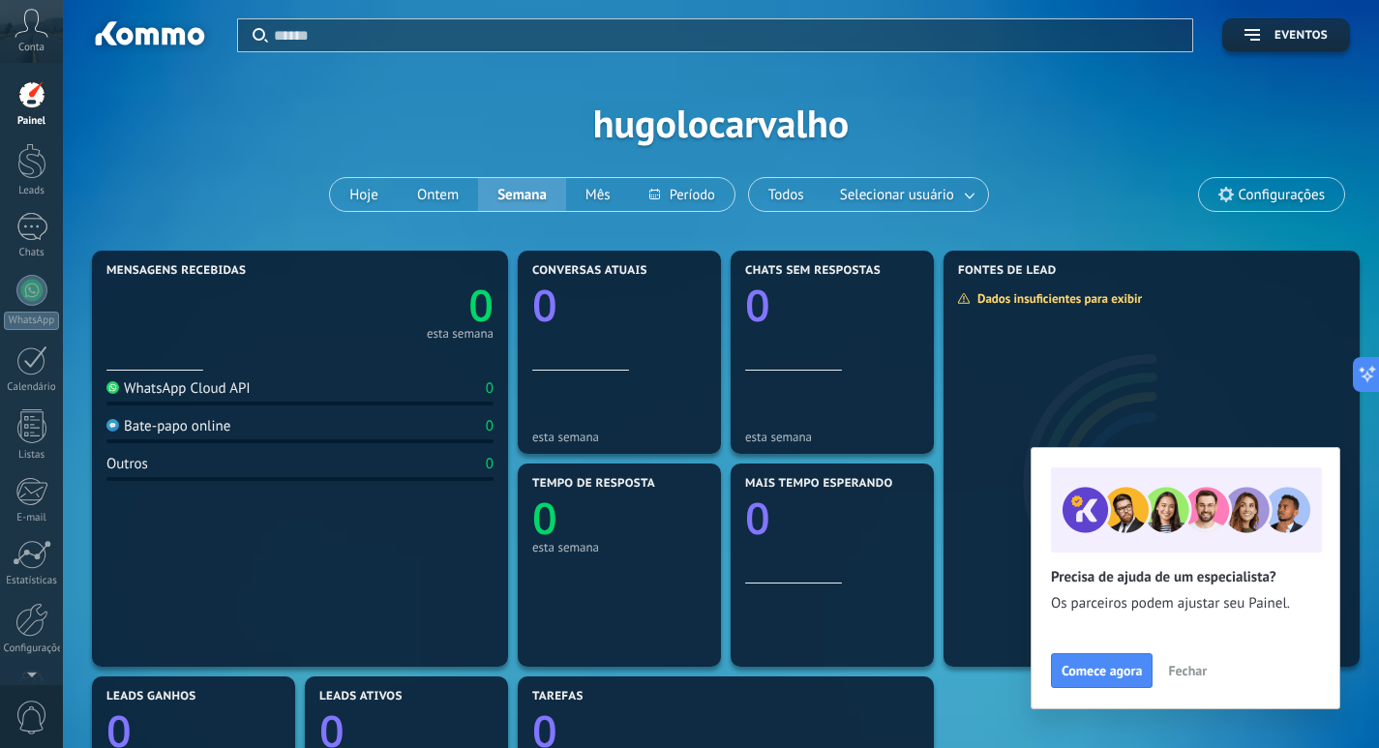
click at [1186, 662] on button "Fechar" at bounding box center [1187, 670] width 56 height 29
